Goal: Find specific page/section: Find specific page/section

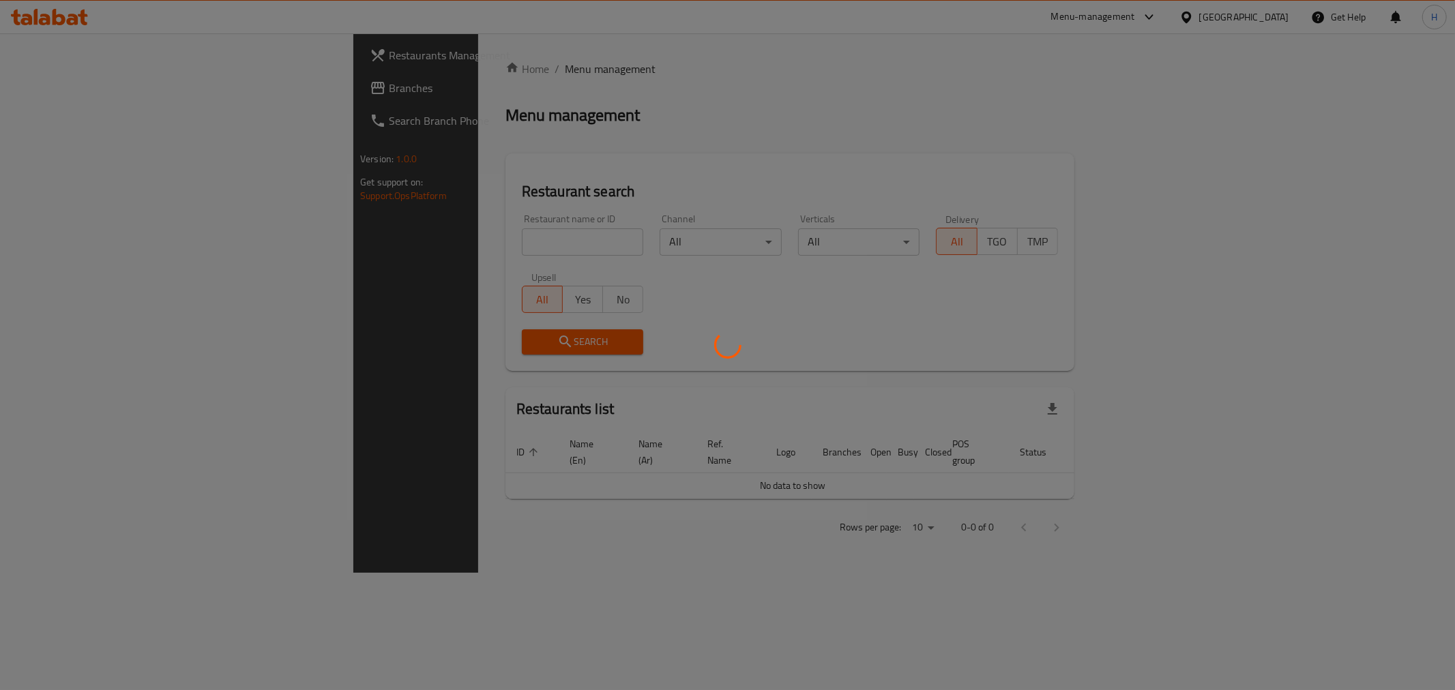
click at [362, 240] on div at bounding box center [727, 345] width 1455 height 690
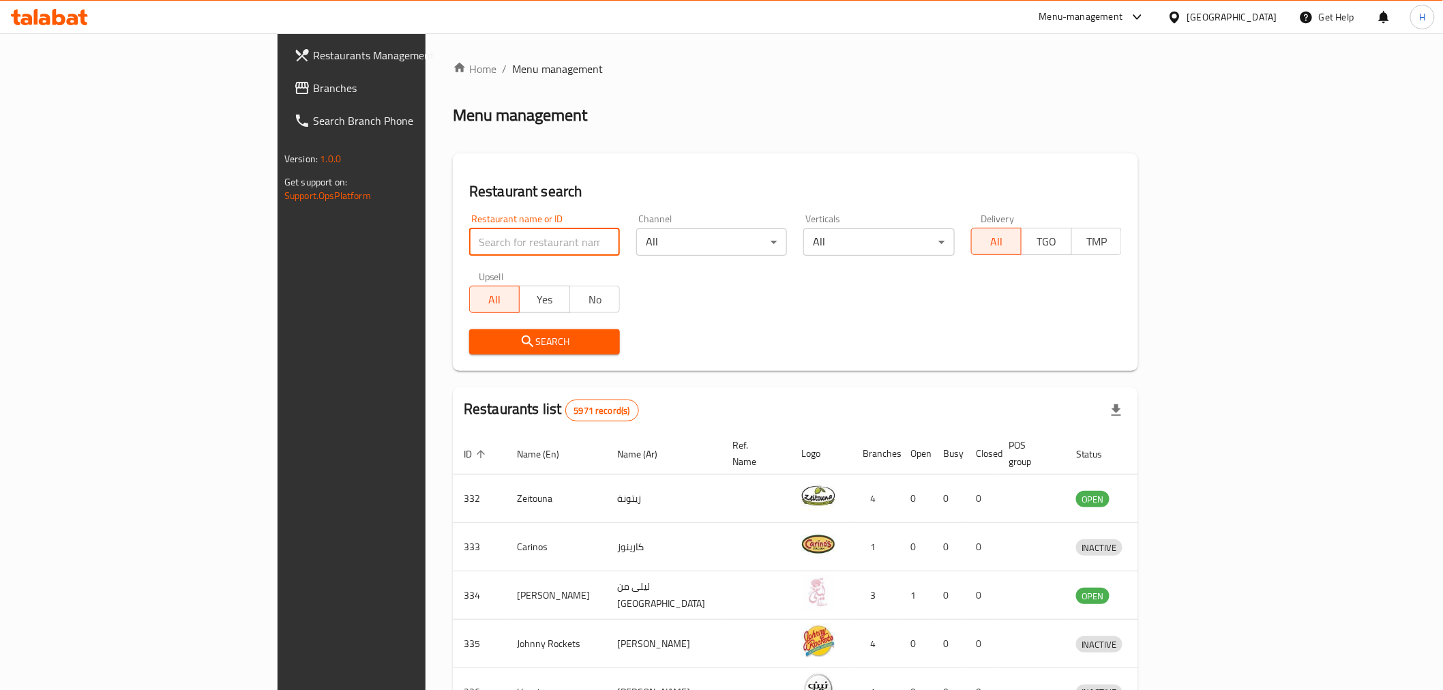
click at [469, 249] on input "search" at bounding box center [544, 241] width 151 height 27
paste input "Kids Palace"
type input "Kids Palace"
click button "Search" at bounding box center [544, 341] width 151 height 25
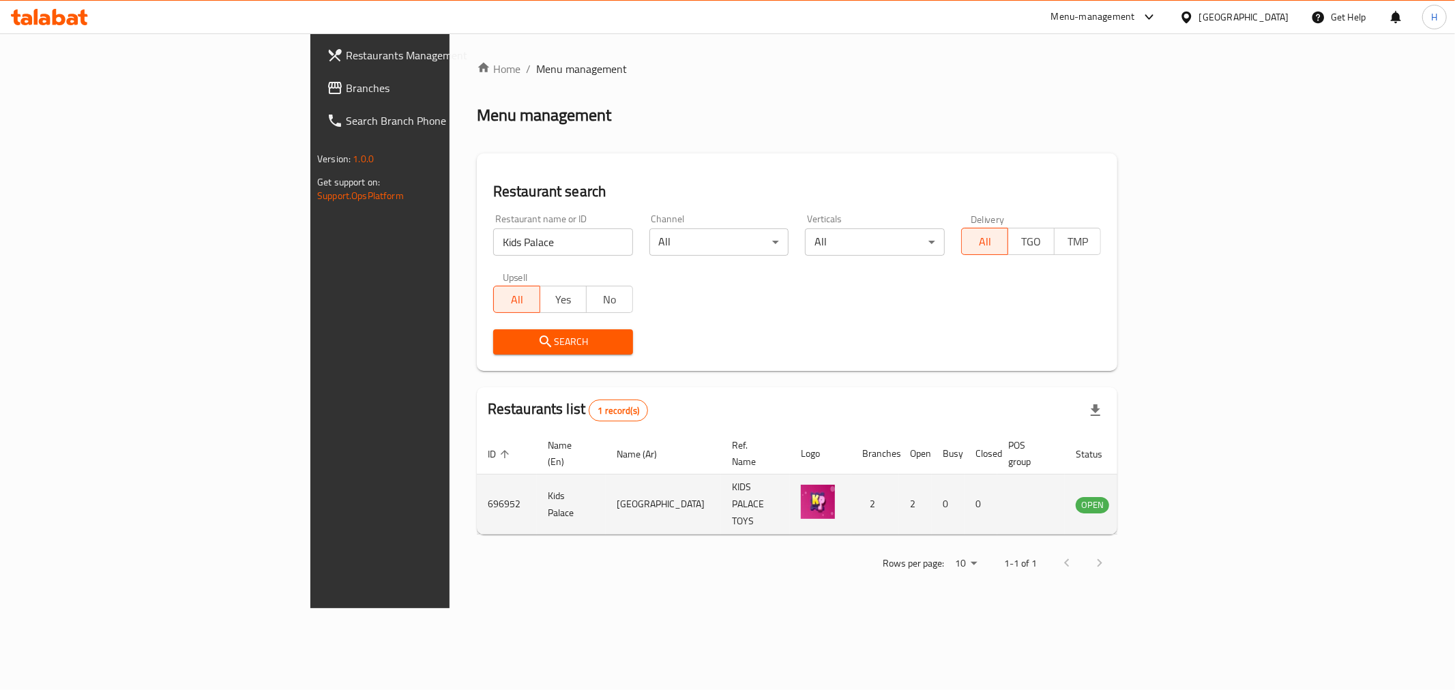
click at [1164, 497] on icon "enhanced table" at bounding box center [1155, 505] width 16 height 16
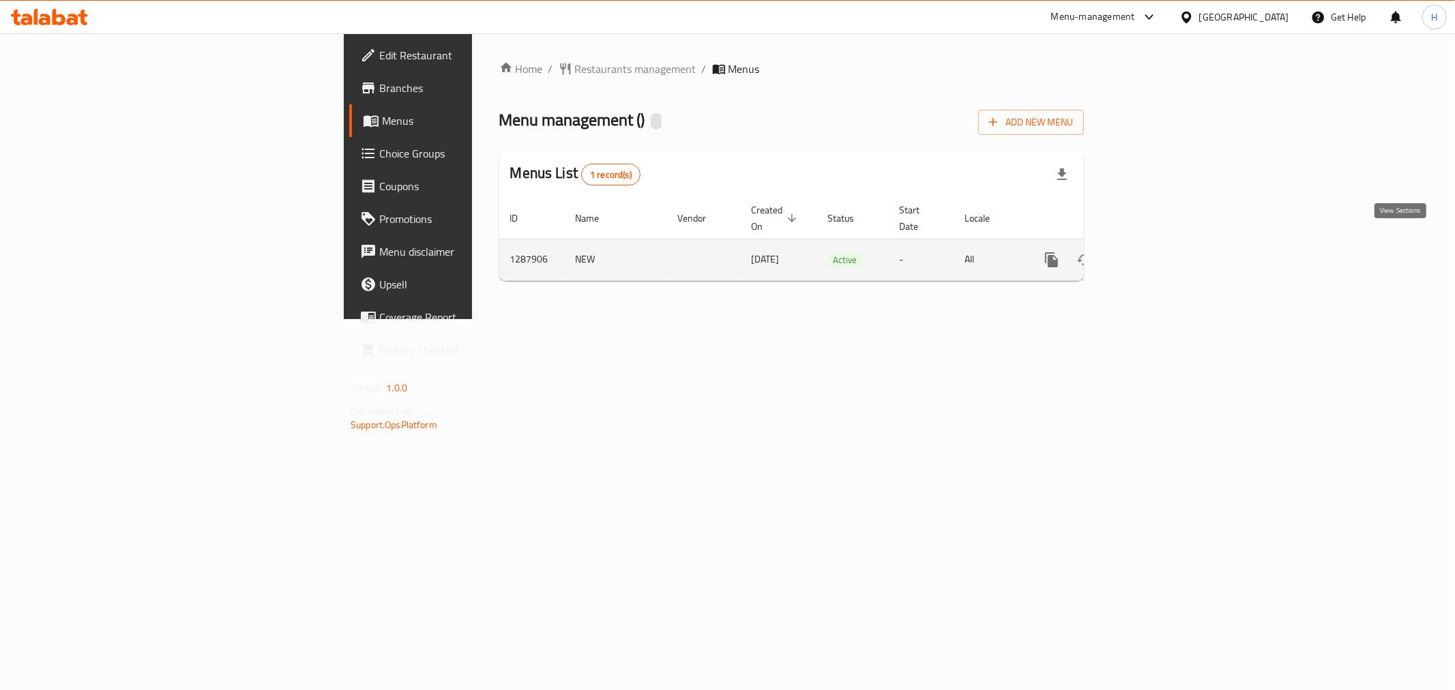
click at [1158, 252] on icon "enhanced table" at bounding box center [1150, 260] width 16 height 16
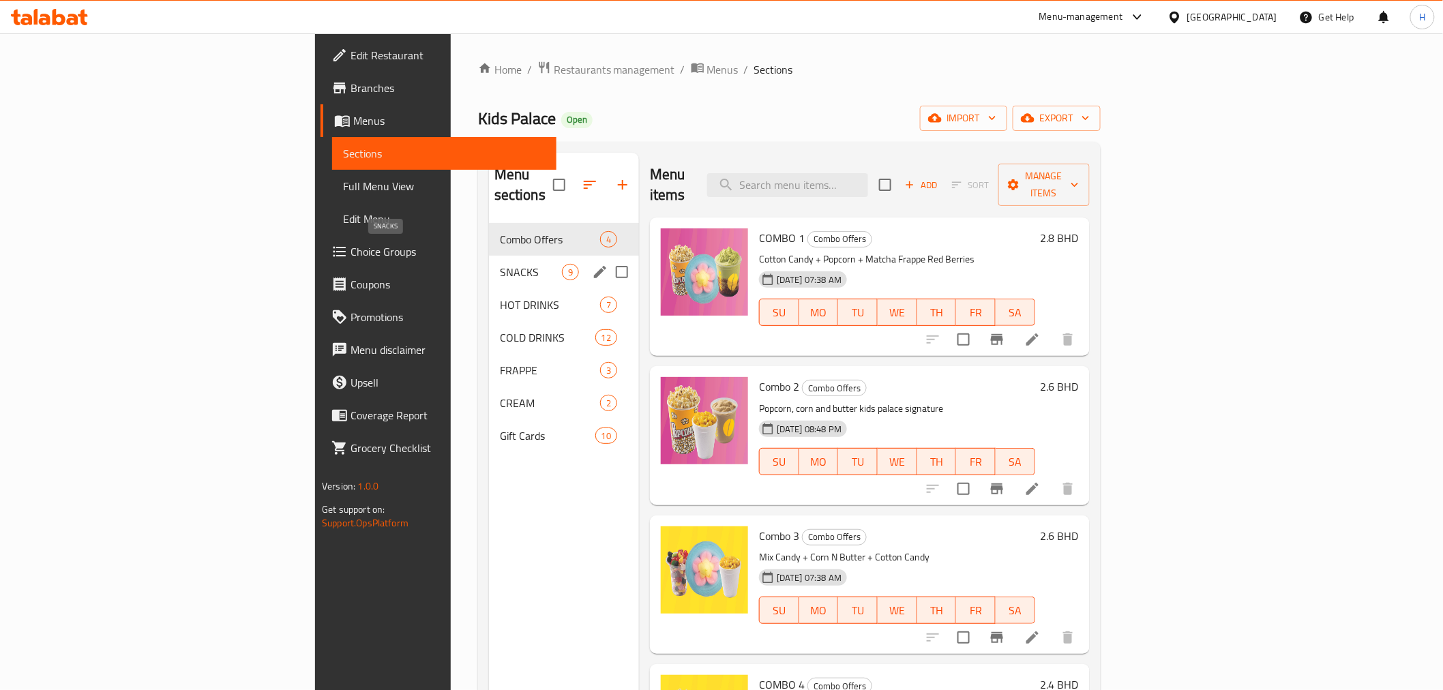
click at [500, 264] on span "SNACKS" at bounding box center [531, 272] width 62 height 16
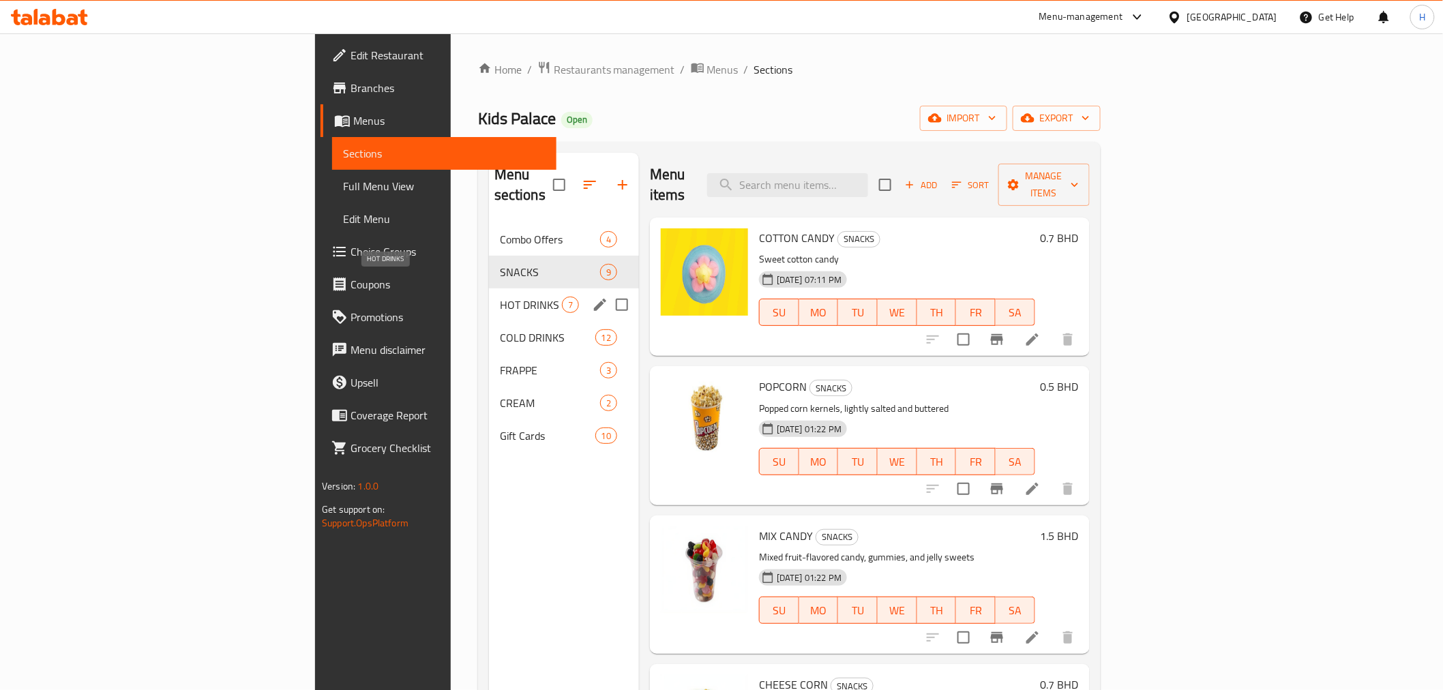
click at [500, 297] on span "HOT DRINKS" at bounding box center [531, 305] width 62 height 16
